Goal: Navigation & Orientation: Find specific page/section

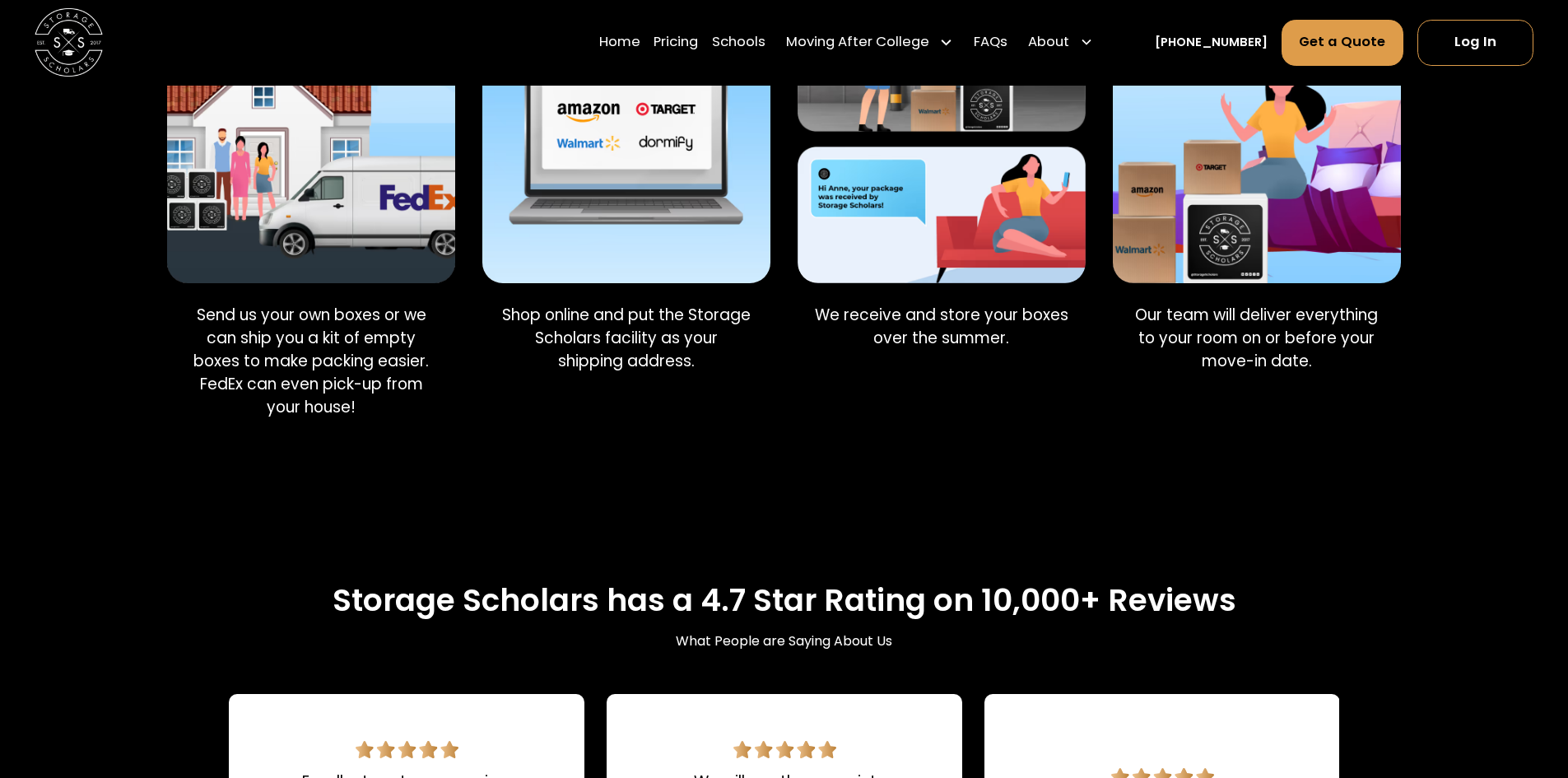
scroll to position [1410, 0]
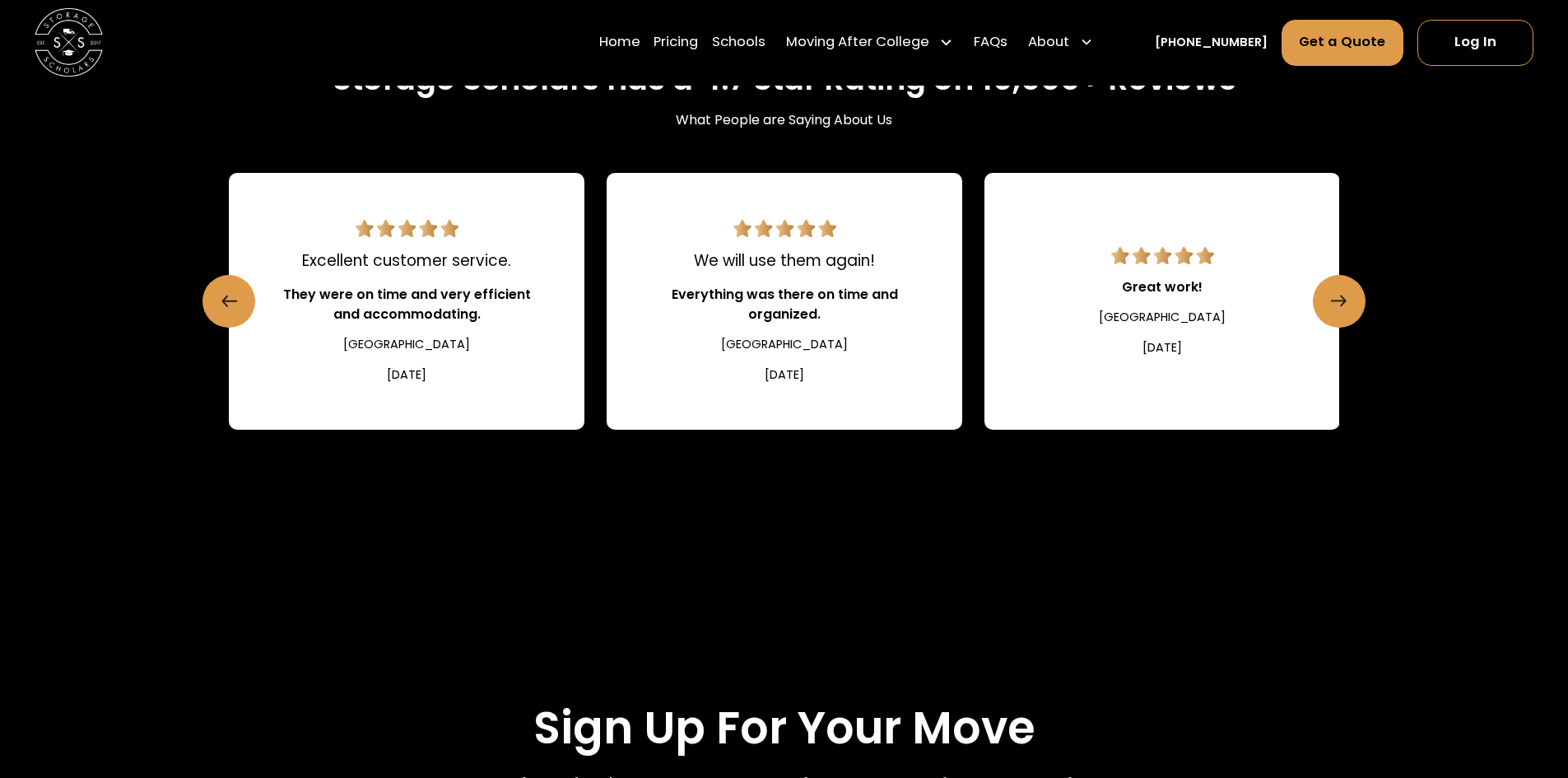
scroll to position [1899, 0]
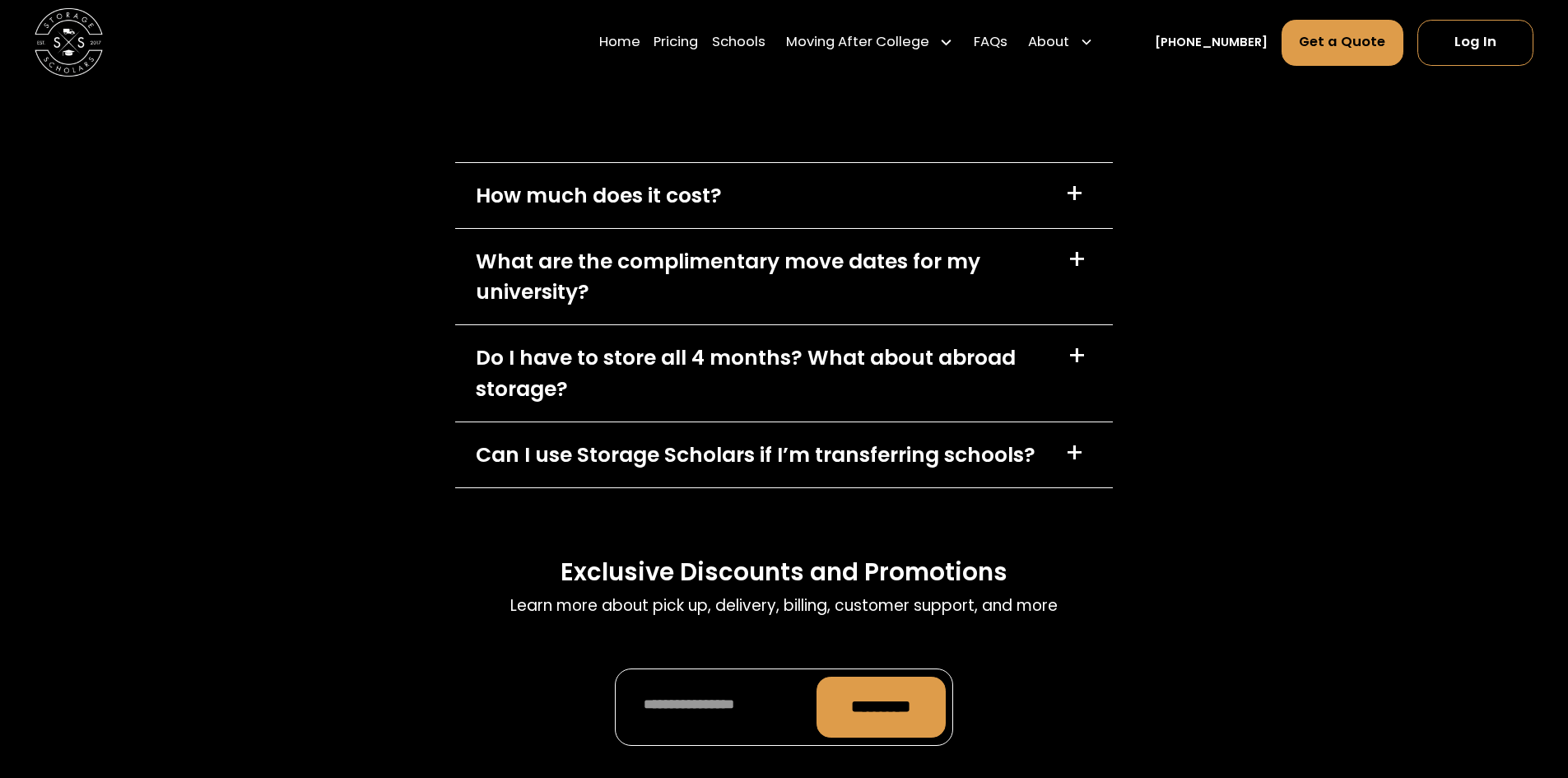
scroll to position [6881, 0]
